Goal: Transaction & Acquisition: Obtain resource

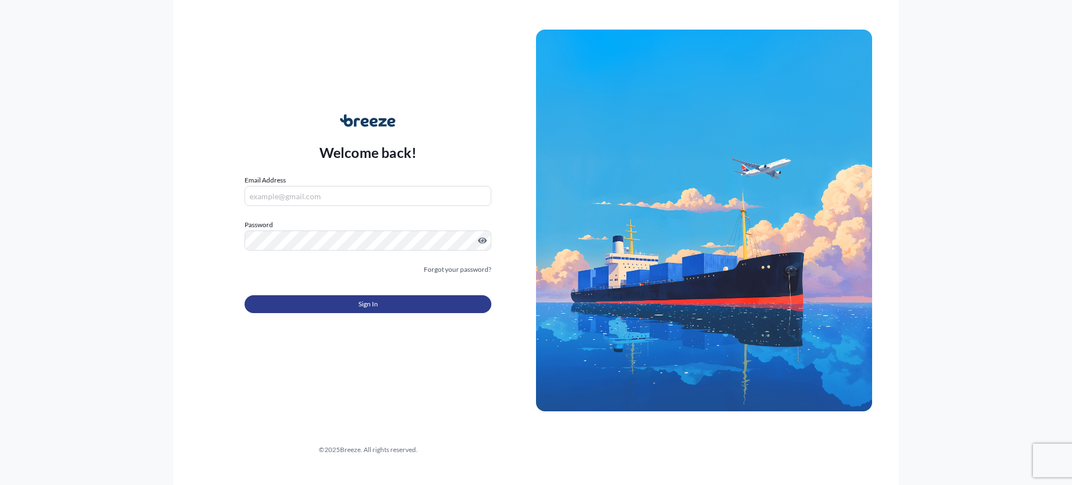
type input "[EMAIL_ADDRESS][DOMAIN_NAME]"
click at [322, 305] on button "Sign In" at bounding box center [367, 304] width 247 height 18
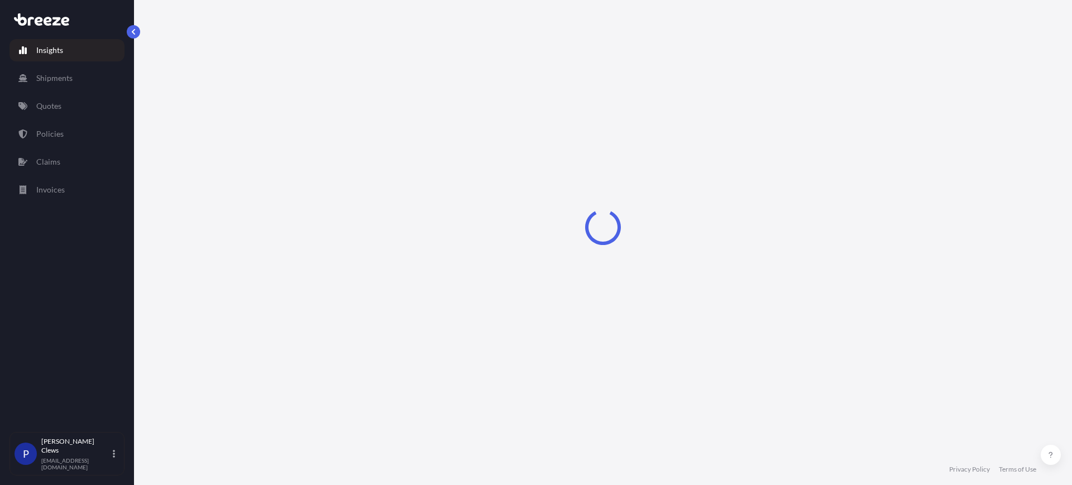
select select "2025"
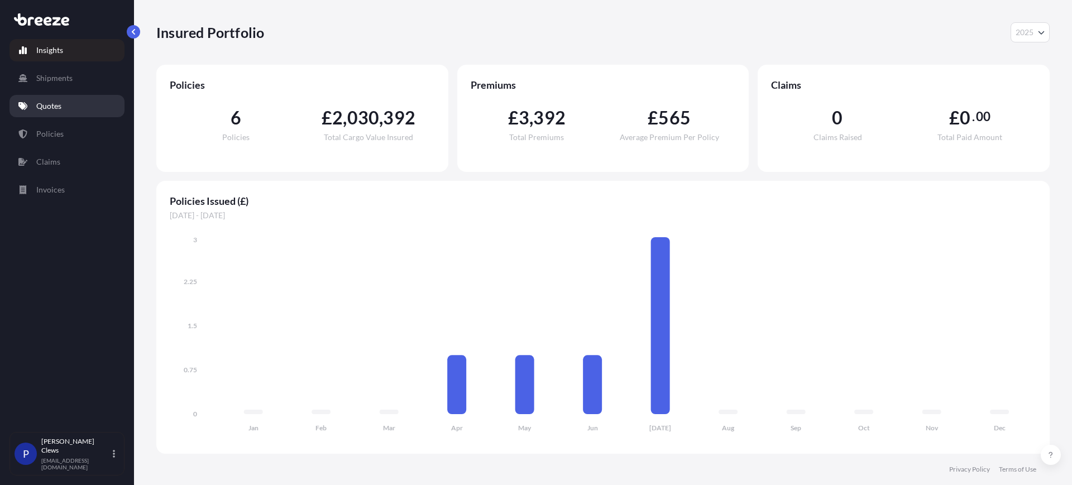
click at [40, 105] on p "Quotes" at bounding box center [48, 105] width 25 height 11
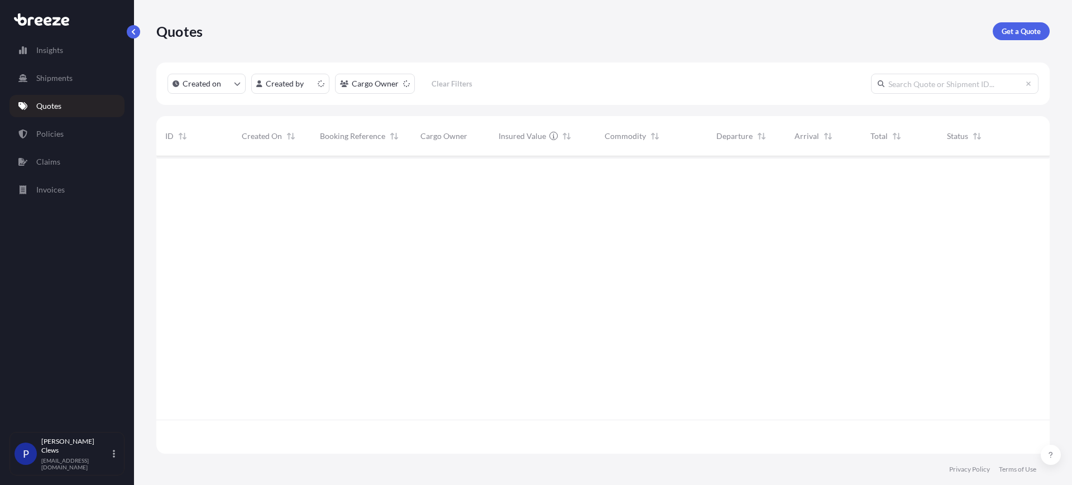
scroll to position [293, 882]
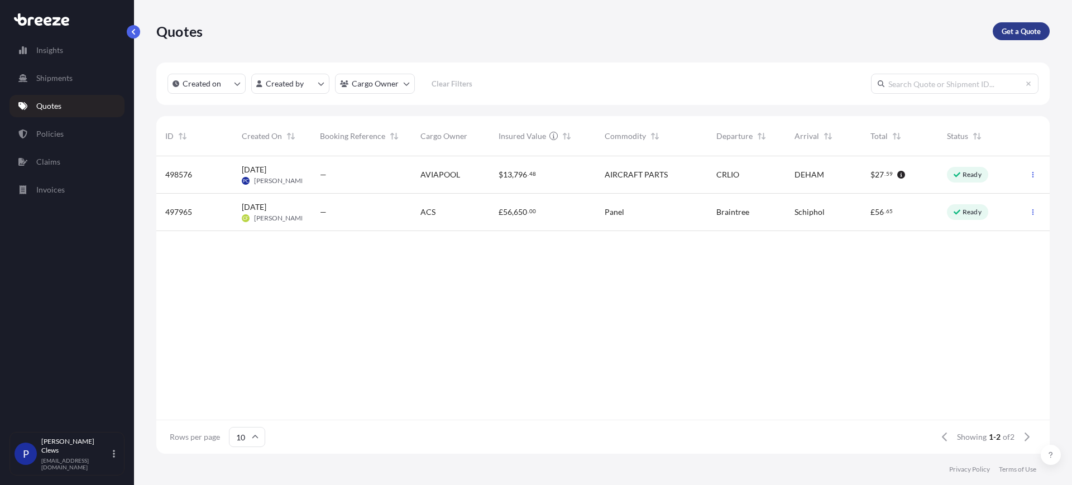
click at [1039, 32] on p "Get a Quote" at bounding box center [1020, 31] width 39 height 11
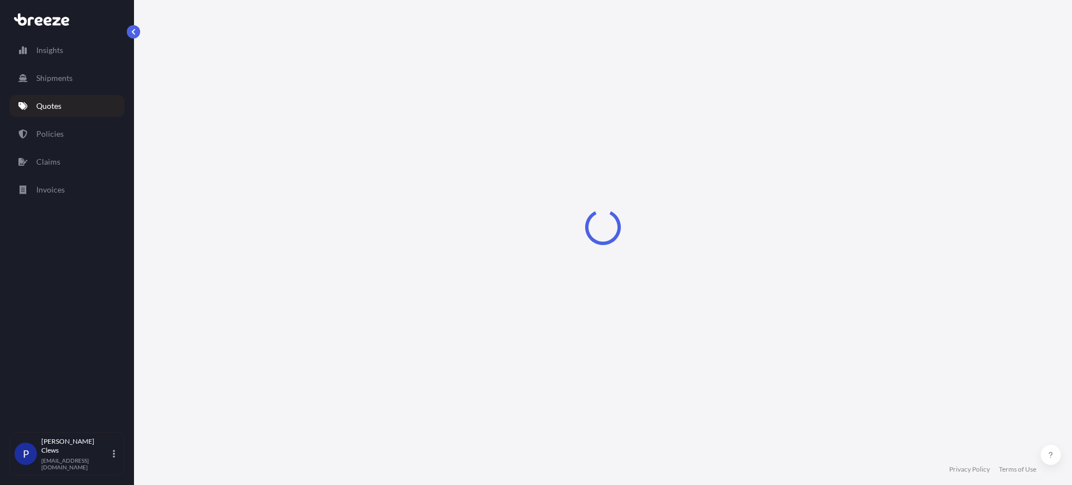
select select "Sea"
select select "1"
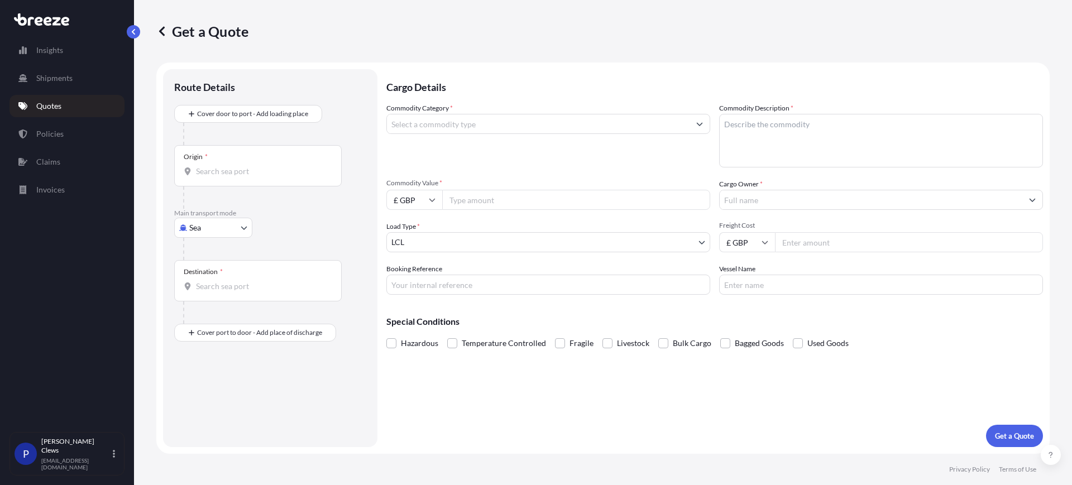
click at [242, 227] on body "Insights Shipments Quotes Policies Claims Invoices P [PERSON_NAME] [EMAIL_ADDRE…" at bounding box center [536, 242] width 1072 height 485
click at [204, 277] on span "Air" at bounding box center [200, 276] width 11 height 11
select select "Air"
